Goal: Information Seeking & Learning: Learn about a topic

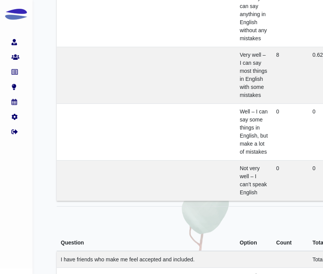
scroll to position [1437, 0]
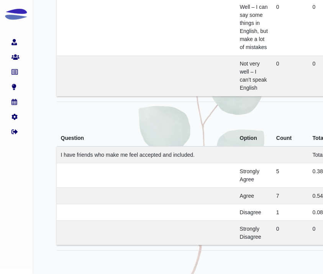
click at [176, 198] on td at bounding box center [146, 196] width 179 height 16
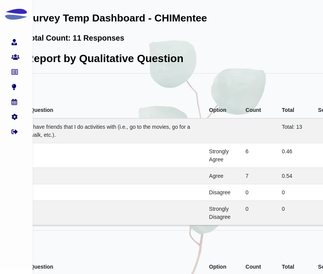
scroll to position [0, 76]
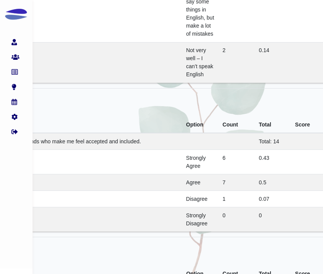
scroll to position [1450, 63]
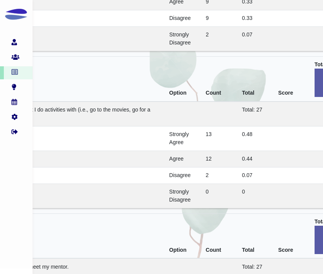
scroll to position [1939, 70]
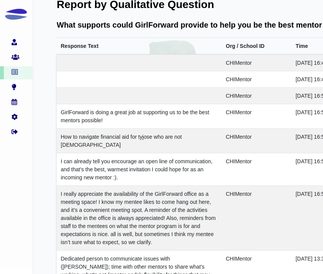
scroll to position [2103, 0]
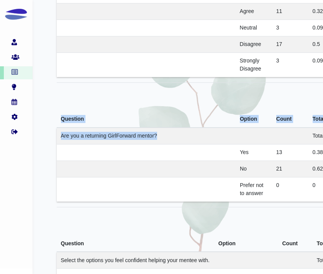
drag, startPoint x: 156, startPoint y: 136, endPoint x: 54, endPoint y: 136, distance: 102.3
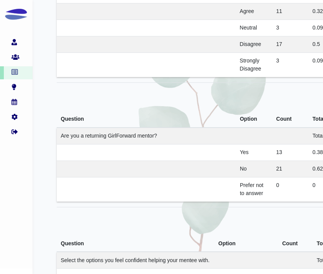
click at [87, 135] on span "Are you a returning GirlForward mentor?" at bounding box center [109, 136] width 96 height 6
drag, startPoint x: 183, startPoint y: 141, endPoint x: 61, endPoint y: 137, distance: 123.0
click at [61, 137] on td "Are you a returning GirlForward mentor?" at bounding box center [146, 136] width 179 height 17
copy span "Are you a returning GirlForward mentor?"
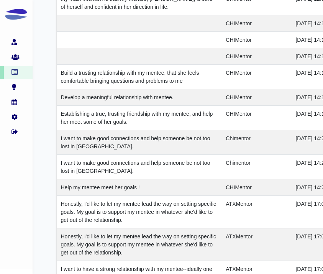
scroll to position [1417, 0]
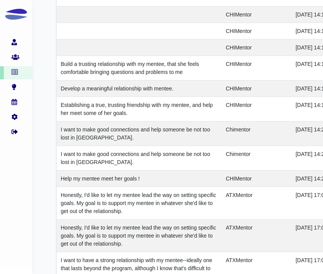
click at [169, 113] on td "Establishing a true, trusting friendship with my mentee, and help her meet some…" at bounding box center [139, 109] width 165 height 25
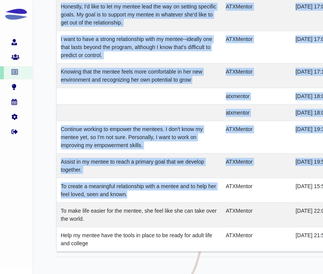
scroll to position [1688, 0]
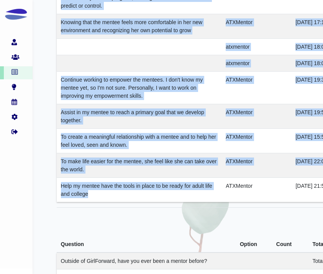
drag, startPoint x: 61, startPoint y: 40, endPoint x: 179, endPoint y: 197, distance: 196.4
copy tbody "Focusing more on goal setting with my mentee. CHIMentor 2023-08-12 16:49:22 Hel…"
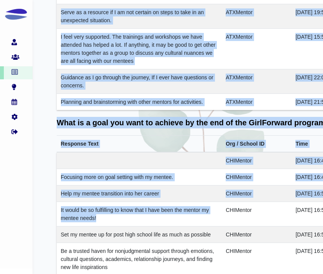
scroll to position [940, 0]
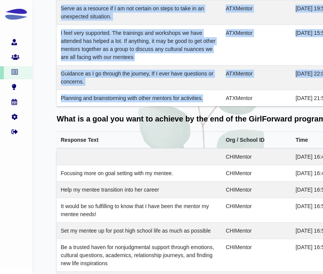
drag, startPoint x: 61, startPoint y: 166, endPoint x: 210, endPoint y: 98, distance: 163.5
copy tbody "GirlForward is doing a great job at supporting us to be the best mentors possib…"
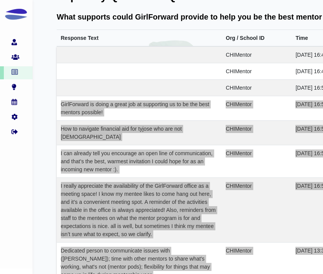
scroll to position [0, 0]
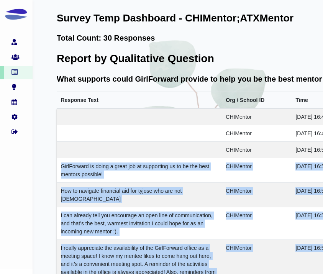
click at [149, 79] on span "What supports could GirlForward provide to help you be the best mentor possible?" at bounding box center [208, 79] width 303 height 8
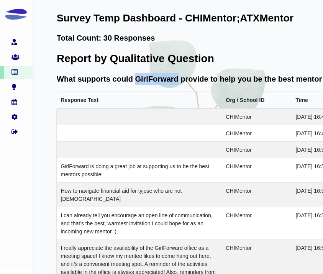
click at [149, 79] on span "What supports could GirlForward provide to help you be the best mentor possible?" at bounding box center [208, 79] width 303 height 8
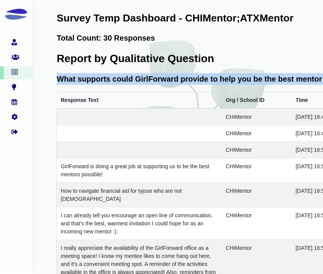
copy div "What supports could GirlForward provide to help you be the best mentor possible?"
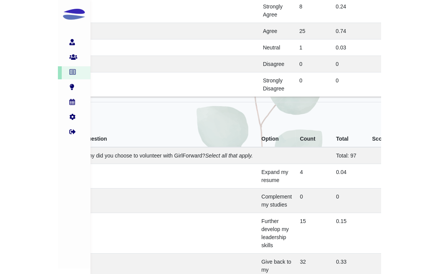
scroll to position [2710, 21]
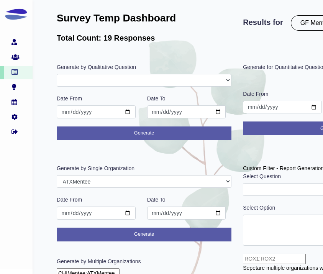
select select "ATXMentee"
select select "239"
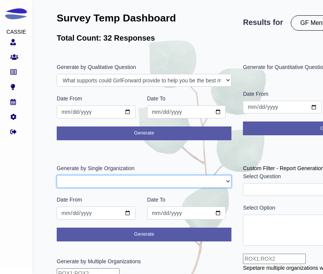
click at [125, 183] on select "GFAdmin CHIMentor ATXMentor" at bounding box center [144, 181] width 175 height 13
select select "CHIMentor"
click at [57, 175] on select "GFAdmin CHIMentor ATXMentor" at bounding box center [144, 181] width 175 height 13
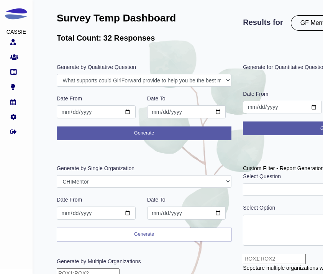
click at [137, 234] on button "Generate" at bounding box center [144, 234] width 175 height 14
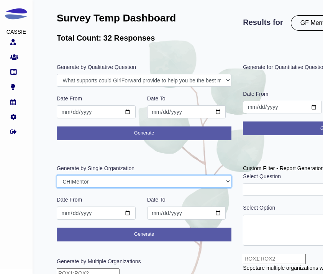
click at [131, 179] on select "GFAdmin CHIMentor ATXMentor" at bounding box center [144, 181] width 175 height 13
select select "ATXMentor"
click at [57, 175] on select "GFAdmin CHIMentor ATXMentor" at bounding box center [144, 181] width 175 height 13
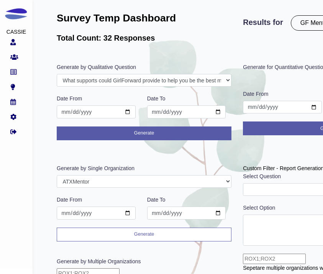
click at [133, 232] on button "Generate" at bounding box center [144, 234] width 175 height 14
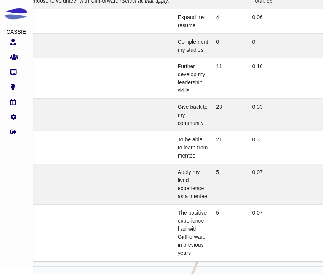
scroll to position [1376, 61]
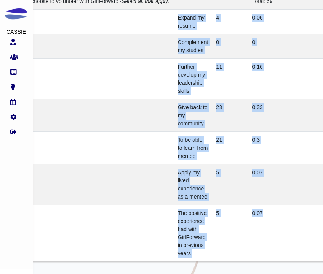
drag, startPoint x: 178, startPoint y: 25, endPoint x: 274, endPoint y: 254, distance: 247.5
click at [274, 254] on tbody "Why did you choose to volunteer with GirlForward? Select all that apply. Total:…" at bounding box center [179, 127] width 367 height 268
copy tbody "Expand my resume 4 0.06 Complement my studies 0 0 Further develop my leadership…"
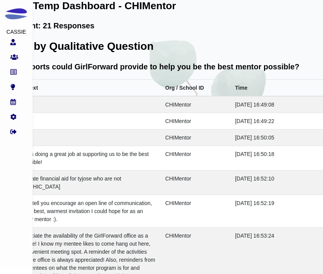
scroll to position [14, 61]
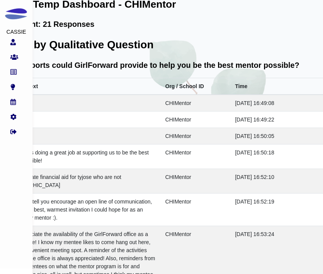
click at [248, 90] on th "Time" at bounding box center [297, 86] width 132 height 17
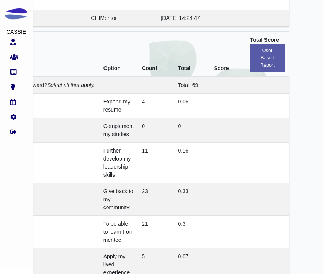
scroll to position [1304, 135]
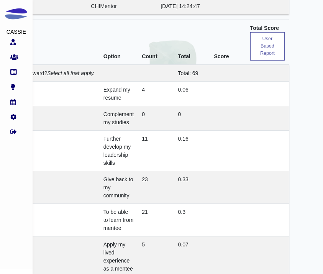
click at [272, 45] on button "user based report" at bounding box center [267, 46] width 34 height 28
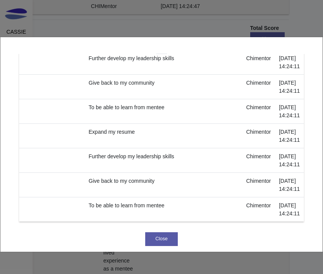
scroll to position [2706, 0]
click at [165, 240] on button "Close" at bounding box center [161, 239] width 33 height 14
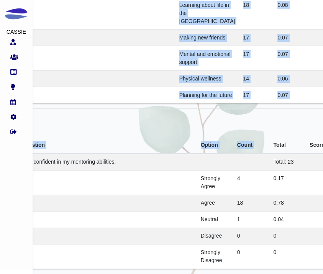
scroll to position [2500, 39]
drag, startPoint x: 200, startPoint y: 56, endPoint x: 281, endPoint y: 201, distance: 166.1
copy tbody "College planning 18 0.08 Career planning 18 0.08 Financial literacy 15 0.06 For…"
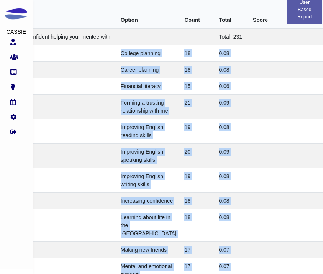
scroll to position [2232, 98]
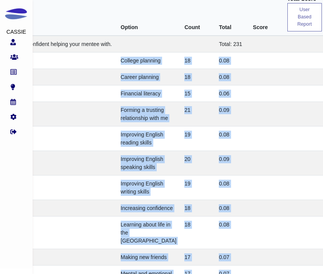
click at [302, 27] on button "user based report" at bounding box center [304, 17] width 34 height 28
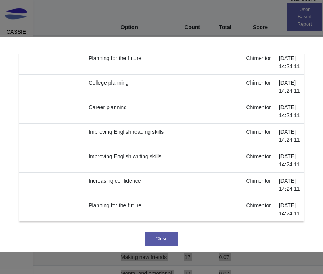
scroll to position [7980, 0]
click at [169, 238] on button "Close" at bounding box center [161, 239] width 33 height 14
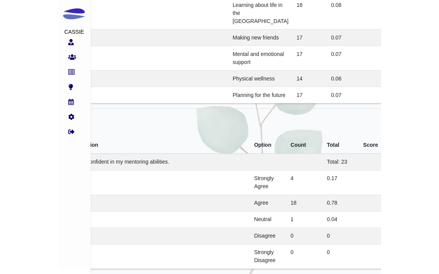
scroll to position [2606, 21]
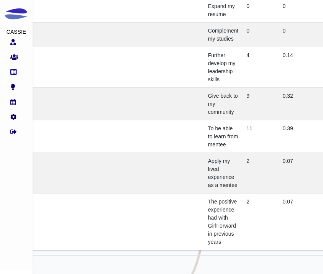
scroll to position [1708, 0]
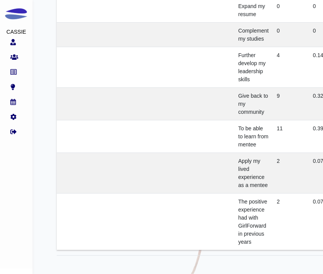
drag, startPoint x: 59, startPoint y: 135, endPoint x: 174, endPoint y: 133, distance: 115.3
drag, startPoint x: 184, startPoint y: 135, endPoint x: 62, endPoint y: 135, distance: 122.2
copy span "Why did you choose to volunteer with GirlForward?"
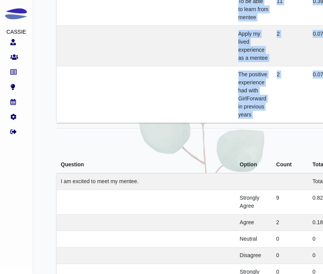
scroll to position [1902, 0]
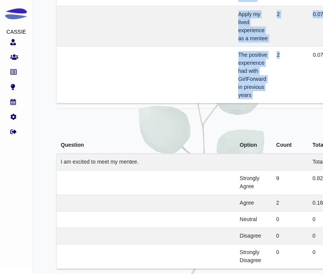
drag, startPoint x: 237, startPoint y: 106, endPoint x: 294, endPoint y: 187, distance: 98.8
copy tbody "Expand my resume 0 0 Complement my studies 0 0 Further develop my leadership sk…"
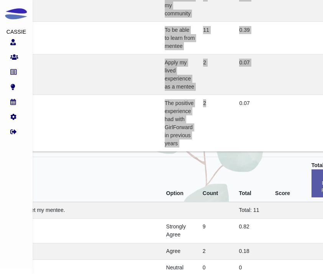
scroll to position [1806, 74]
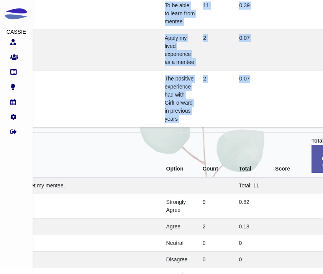
scroll to position [1854, 74]
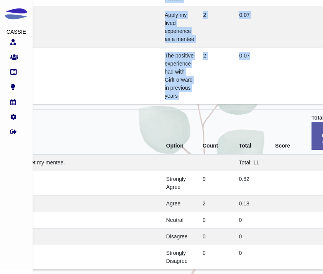
drag, startPoint x: 163, startPoint y: 61, endPoint x: 268, endPoint y: 236, distance: 203.8
copy tbody "Expand my resume 0 0 Complement my studies 0 0 Further develop my leadership sk…"
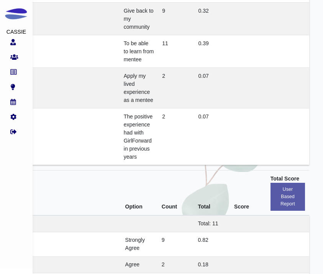
scroll to position [1793, 121]
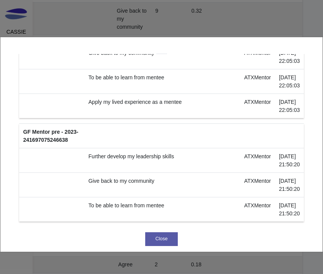
scroll to position [1013, 0]
click at [147, 243] on button "Close" at bounding box center [161, 239] width 33 height 14
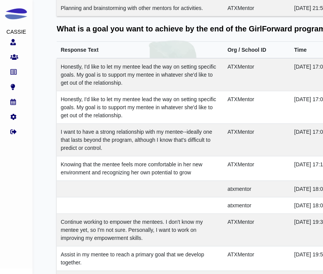
scroll to position [379, 0]
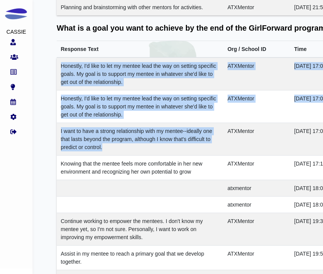
drag, startPoint x: 61, startPoint y: 65, endPoint x: 127, endPoint y: 154, distance: 110.5
click at [127, 154] on tbody "Honestly, I'd like to let my mentee lead the way on setting specific goals. My …" at bounding box center [240, 200] width 367 height 286
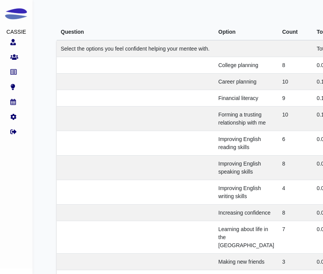
scroll to position [1129, 0]
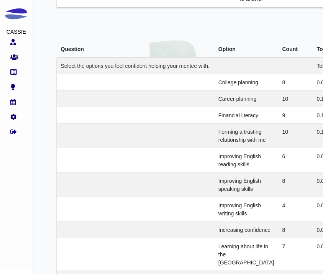
click at [149, 69] on span "Select the options you feel confident helping your mentee with." at bounding box center [135, 66] width 149 height 6
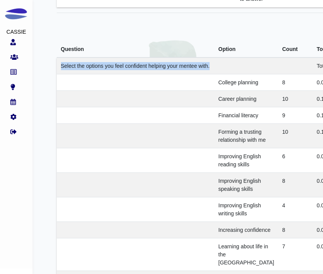
copy td "Select the options you feel confident helping your mentee with."
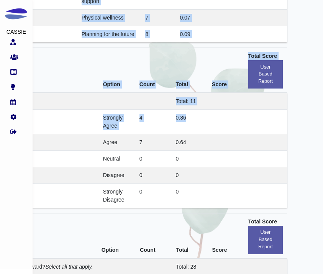
scroll to position [1534, 137]
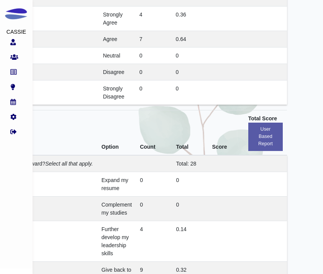
drag, startPoint x: 238, startPoint y: 61, endPoint x: 195, endPoint y: 72, distance: 44.2
copy tbody "College planning 8 0.09 Career planning 10 0.11 Financial literacy 9 0.1 Formin…"
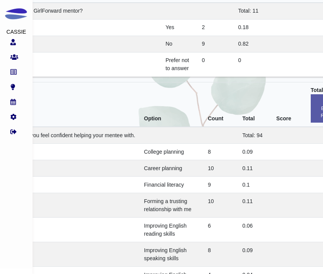
scroll to position [1060, 129]
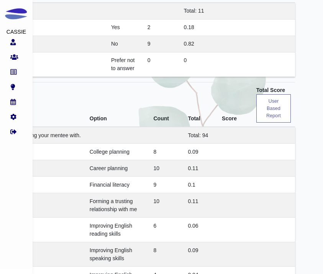
click at [265, 116] on button "user based report" at bounding box center [273, 108] width 34 height 28
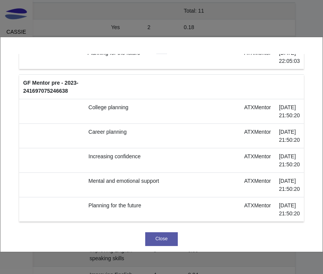
scroll to position [3161, 0]
click at [172, 237] on button "Close" at bounding box center [161, 239] width 33 height 14
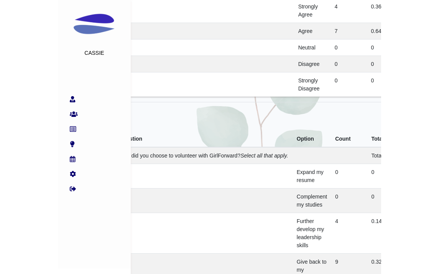
scroll to position [1542, 21]
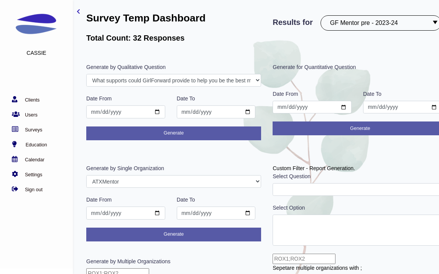
select select "ATXMentor"
click at [34, 101] on link "Clients" at bounding box center [34, 100] width 69 height 8
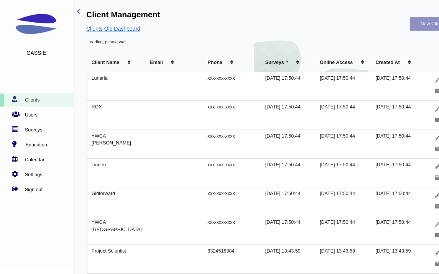
click at [132, 29] on span "Clients Old Dashboard" at bounding box center [113, 29] width 54 height 6
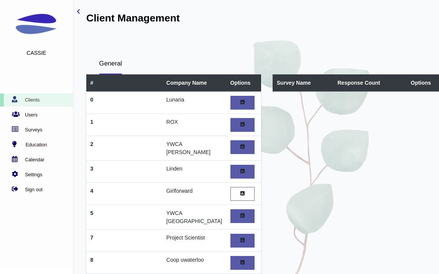
click at [240, 194] on icon at bounding box center [242, 193] width 4 height 5
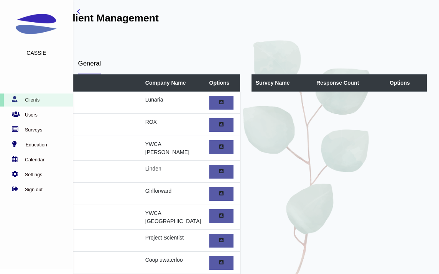
click at [79, 13] on icon "toggle-sidebar" at bounding box center [78, 11] width 3 height 5
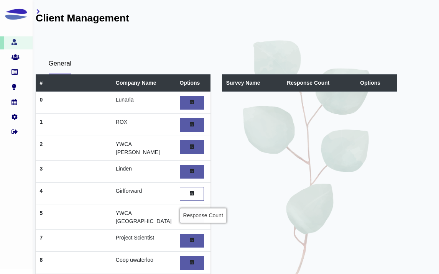
click at [192, 194] on icon at bounding box center [192, 193] width 4 height 5
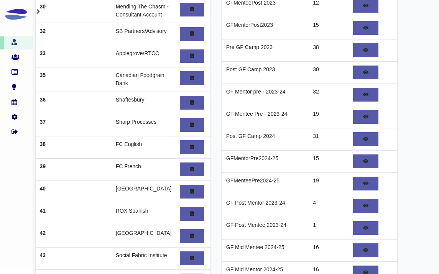
scroll to position [684, 21]
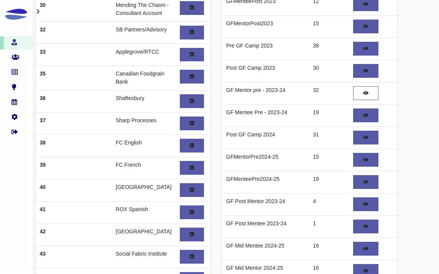
click at [365, 96] on icon at bounding box center [365, 93] width 5 height 5
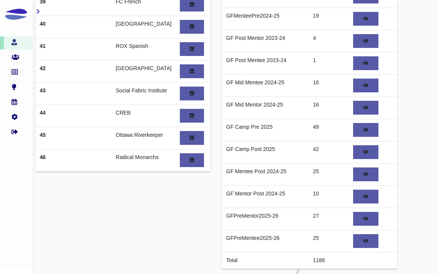
scroll to position [864, 21]
click at [365, 220] on icon at bounding box center [365, 218] width 5 height 5
click at [360, 219] on link at bounding box center [365, 219] width 25 height 14
click at [365, 240] on icon at bounding box center [365, 241] width 5 height 5
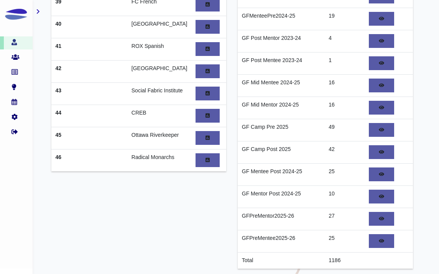
scroll to position [864, 0]
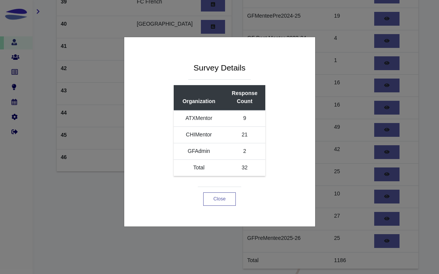
click at [211, 200] on button "Close" at bounding box center [219, 199] width 33 height 14
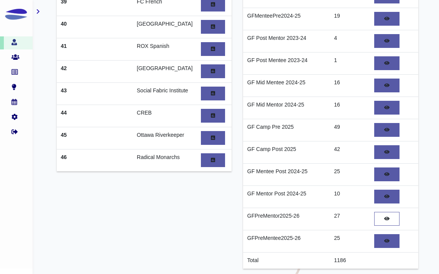
click at [380, 224] on link at bounding box center [386, 219] width 25 height 14
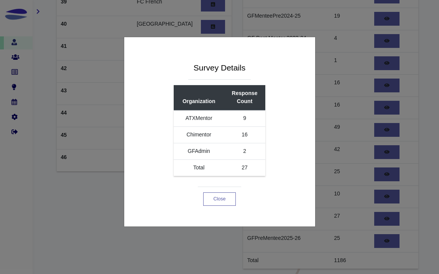
click at [218, 198] on button "Close" at bounding box center [219, 199] width 33 height 14
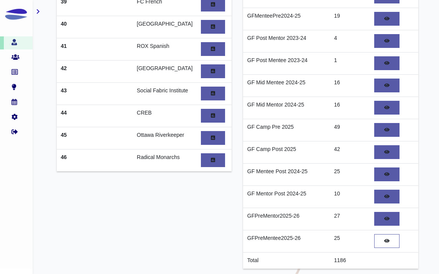
click at [390, 244] on link at bounding box center [386, 241] width 25 height 14
